Goal: Find specific page/section

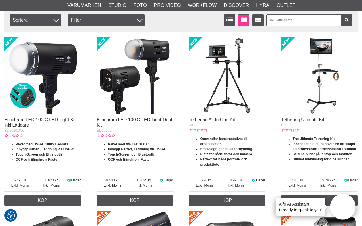
scroll to position [159, 0]
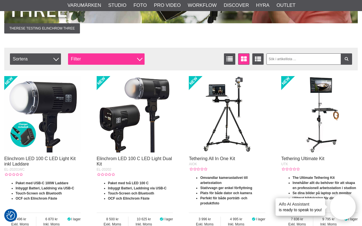
click at [114, 63] on div "Filter" at bounding box center [106, 58] width 77 height 11
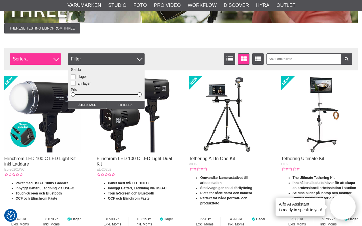
click at [30, 61] on span "Sortera" at bounding box center [35, 58] width 51 height 11
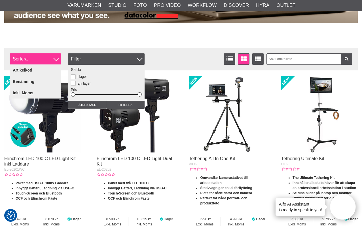
click at [42, 60] on span "Sortera" at bounding box center [35, 58] width 51 height 11
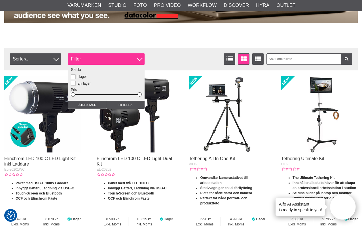
click at [105, 57] on div "Filter" at bounding box center [106, 58] width 77 height 11
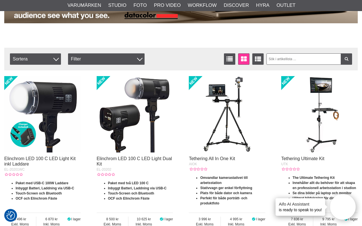
click at [170, 58] on div "Listvisning Fönstervisning Utökad listvisning [GEOGRAPHIC_DATA] Artikelkod Benä…" at bounding box center [138, 58] width 257 height 11
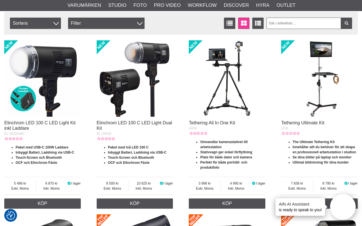
scroll to position [0, 0]
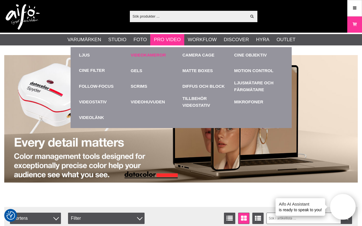
click at [148, 56] on link "Videokameror" at bounding box center [155, 55] width 49 height 16
